Goal: Check status: Check status

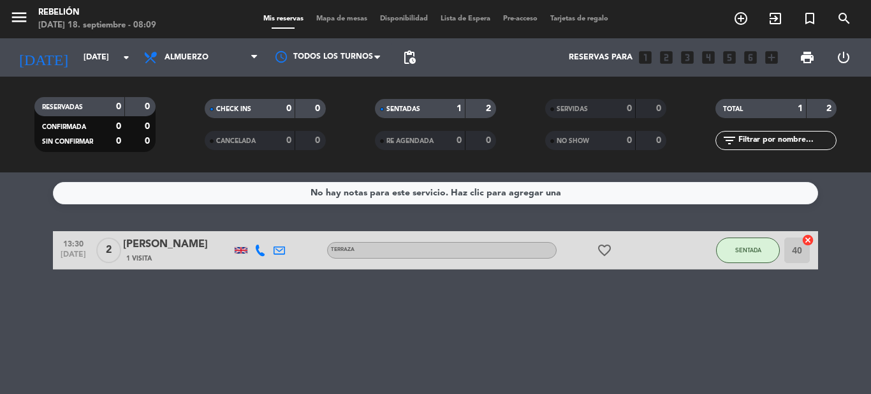
click at [504, 193] on div "No hay notas para este servicio. Haz clic para agregar una" at bounding box center [436, 193] width 251 height 15
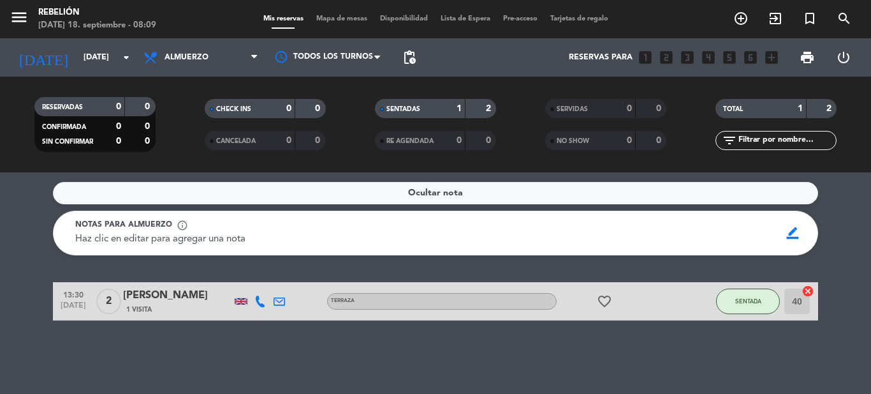
click at [478, 193] on div "Ocultar nota" at bounding box center [435, 193] width 765 height 22
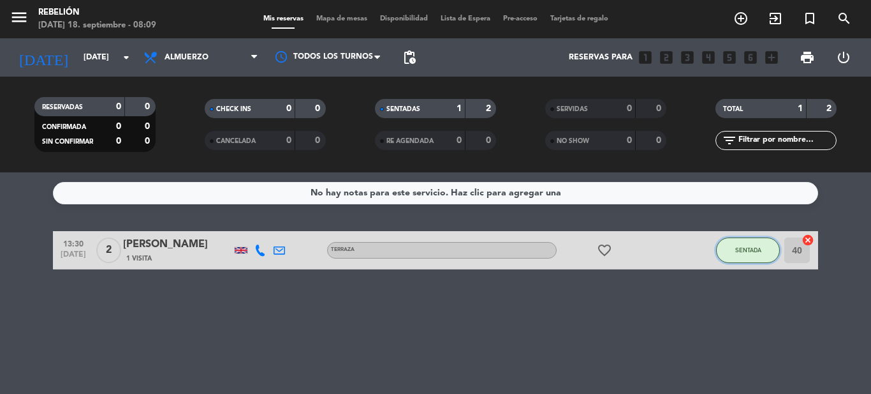
click at [730, 245] on button "SENTADA" at bounding box center [748, 250] width 64 height 26
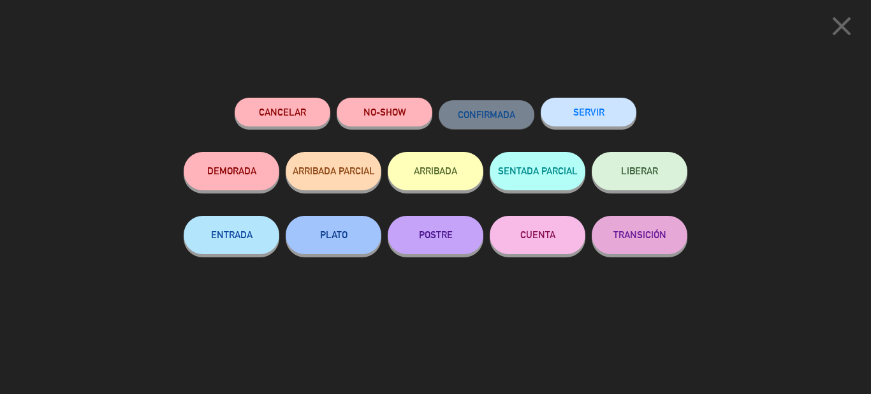
click at [547, 242] on button "CUENTA" at bounding box center [538, 235] width 96 height 38
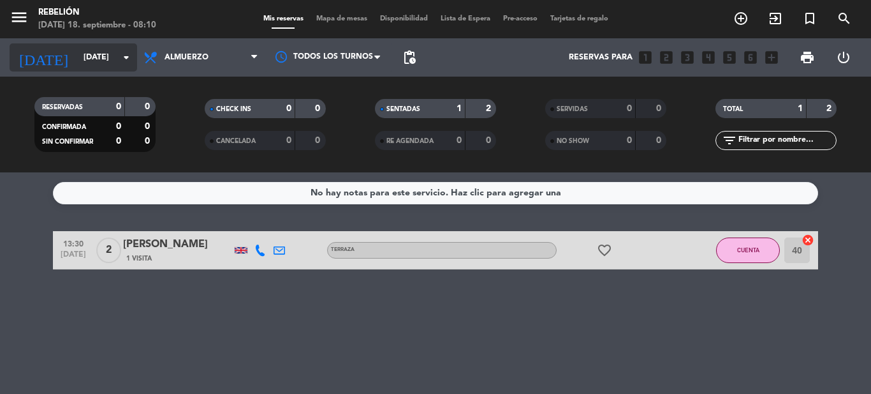
click at [108, 59] on input "[DATE]" at bounding box center [131, 58] width 108 height 22
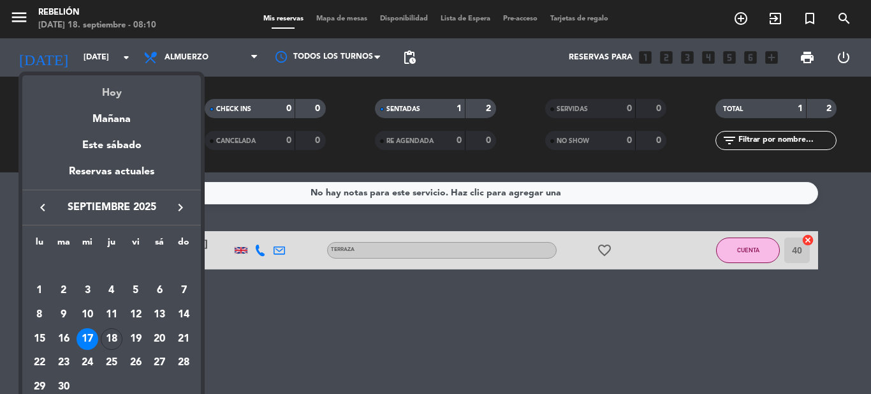
click at [121, 92] on div "Hoy" at bounding box center [111, 88] width 179 height 26
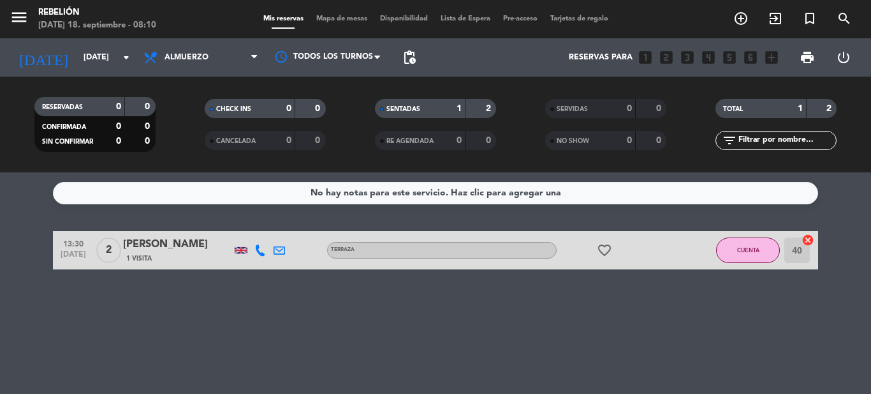
type input "[DEMOGRAPHIC_DATA][DATE]"
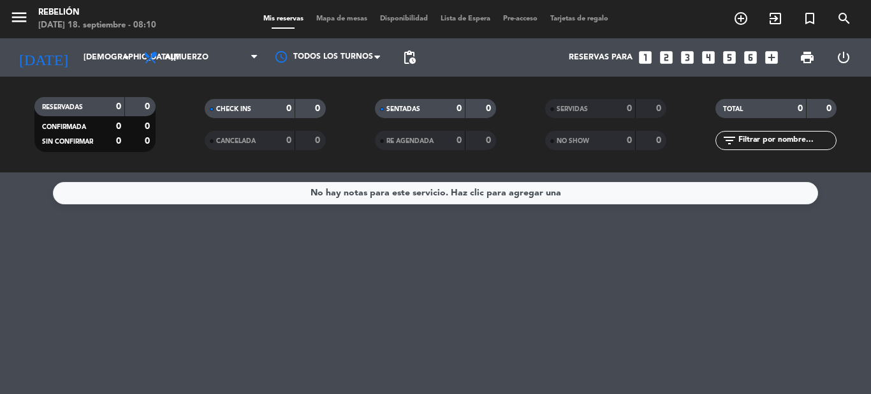
click at [328, 189] on div "No hay notas para este servicio. Haz clic para agregar una" at bounding box center [436, 193] width 251 height 15
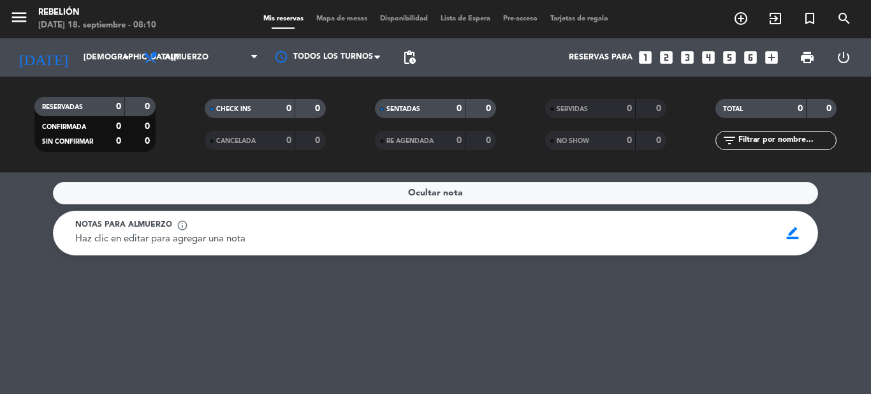
click at [328, 189] on div "Ocultar nota" at bounding box center [435, 193] width 765 height 22
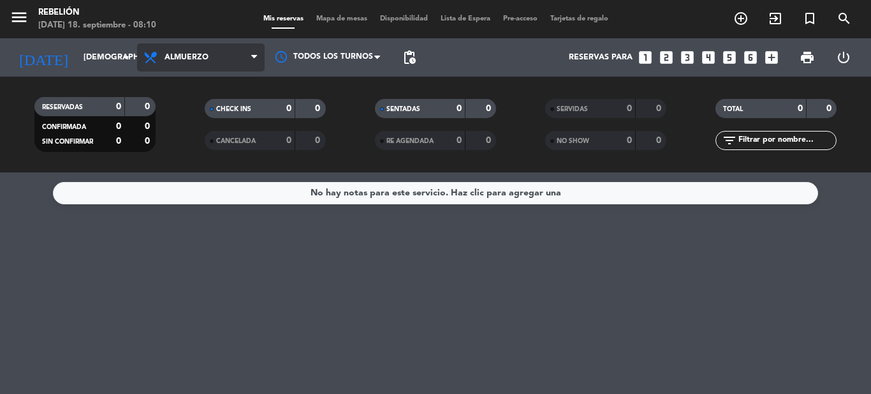
click at [229, 61] on span "Almuerzo" at bounding box center [201, 57] width 128 height 28
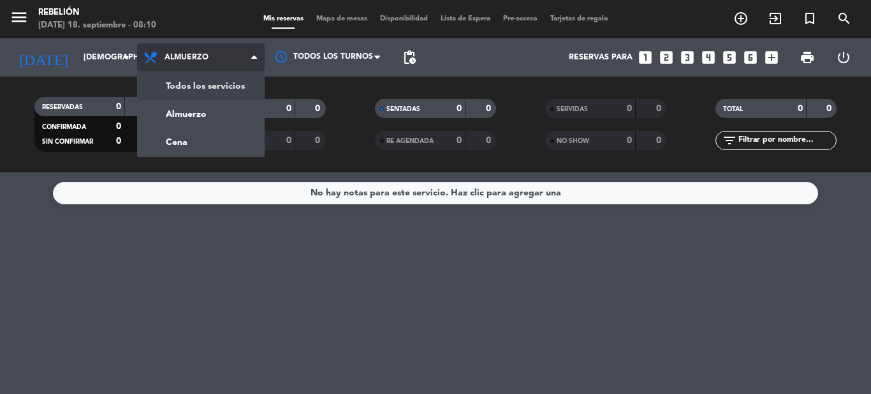
click at [234, 82] on div "menu Rebelión [DATE] 18. septiembre - 08:10 Mis reservas Mapa de mesas Disponib…" at bounding box center [435, 86] width 871 height 172
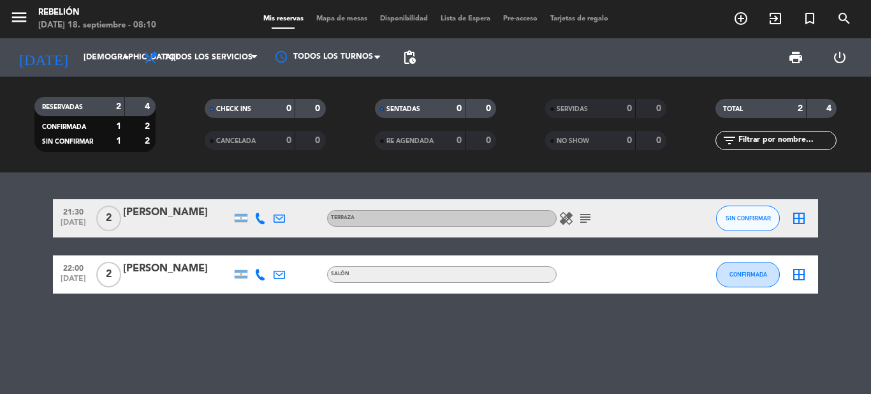
click at [561, 223] on icon "healing" at bounding box center [566, 218] width 15 height 15
click at [580, 214] on icon "subject" at bounding box center [585, 218] width 15 height 15
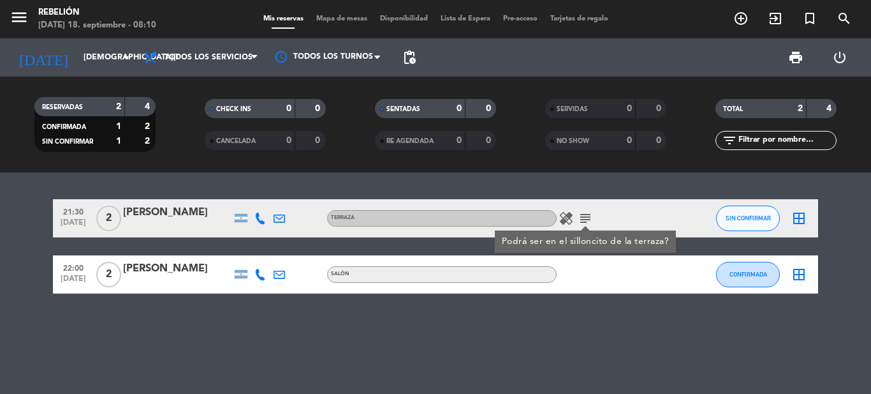
click at [292, 330] on div "21:30 [DATE] 2 [PERSON_NAME] Terraza healing subject Podrá ser en el silloncito…" at bounding box center [435, 282] width 871 height 221
